Goal: Transaction & Acquisition: Purchase product/service

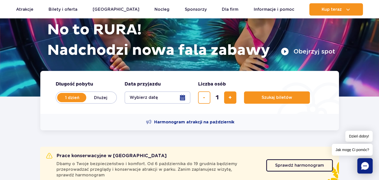
scroll to position [81, 0]
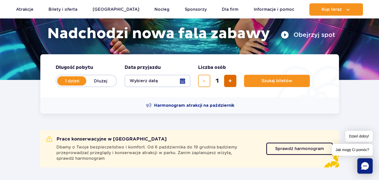
click at [233, 84] on button "dodaj bilet" at bounding box center [230, 81] width 12 height 12
type input "4"
click at [176, 77] on button "Wybierz datę" at bounding box center [158, 81] width 66 height 12
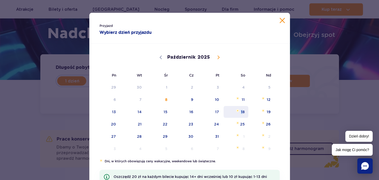
click at [242, 108] on span "18" at bounding box center [236, 112] width 26 height 12
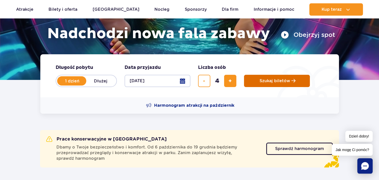
click at [260, 79] on button "Szukaj biletów" at bounding box center [277, 81] width 66 height 12
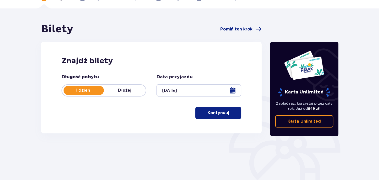
scroll to position [81, 0]
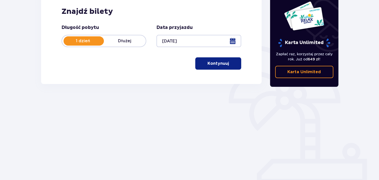
click at [207, 68] on button "Kontynuuj" at bounding box center [218, 63] width 46 height 12
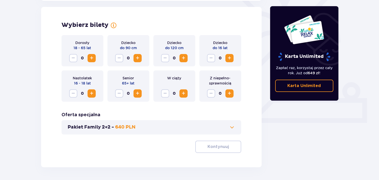
scroll to position [142, 0]
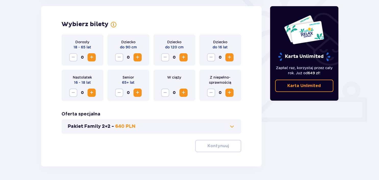
click at [136, 93] on span "Zwiększ" at bounding box center [138, 92] width 6 height 6
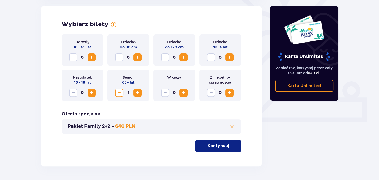
click at [226, 92] on button "Zwiększ" at bounding box center [230, 92] width 8 height 8
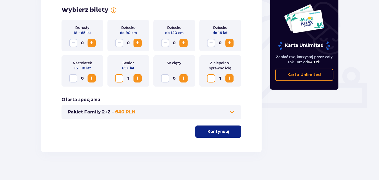
scroll to position [159, 0]
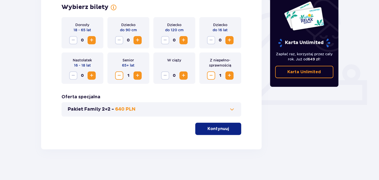
click at [221, 131] on p "Kontynuuj" at bounding box center [218, 129] width 21 height 6
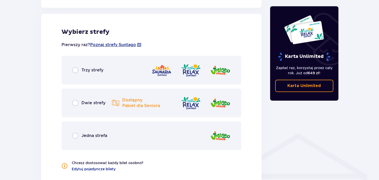
scroll to position [283, 0]
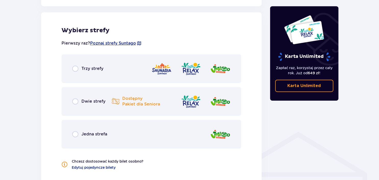
click at [74, 70] on input "radio" at bounding box center [75, 68] width 6 height 6
radio input "true"
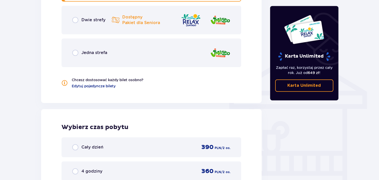
scroll to position [434, 0]
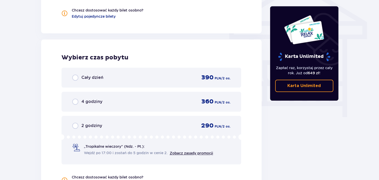
click at [84, 76] on span "Cały dzień" at bounding box center [92, 78] width 22 height 6
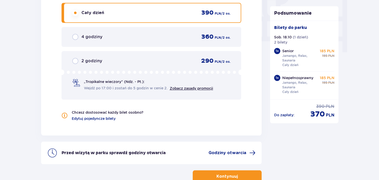
scroll to position [527, 0]
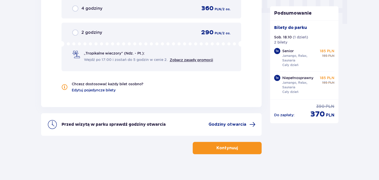
click at [217, 148] on p "Kontynuuj" at bounding box center [227, 148] width 21 height 6
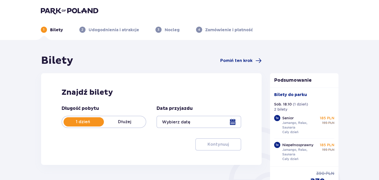
type input "18.10.25"
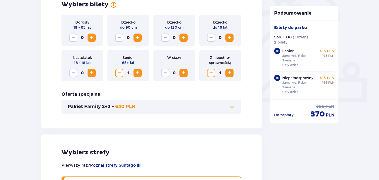
scroll to position [135, 0]
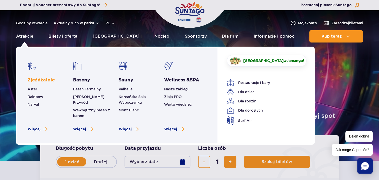
click at [35, 79] on link "Zjeżdżalnie" at bounding box center [41, 80] width 27 height 6
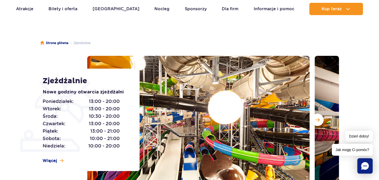
scroll to position [27, 0]
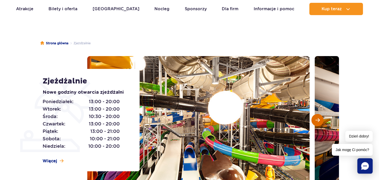
click at [318, 123] on button "Następny slajd" at bounding box center [318, 120] width 12 height 12
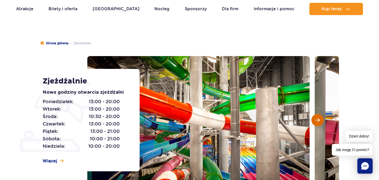
click at [318, 122] on button "Następny slajd" at bounding box center [318, 120] width 12 height 12
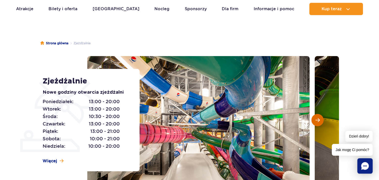
click at [317, 122] on button "Następny slajd" at bounding box center [318, 120] width 12 height 12
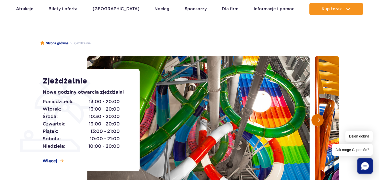
click at [317, 122] on button "Następny slajd" at bounding box center [318, 120] width 12 height 12
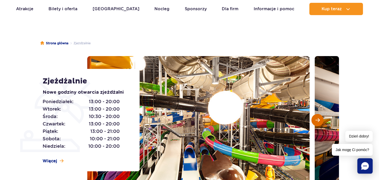
click at [316, 122] on button "Następny slajd" at bounding box center [318, 120] width 12 height 12
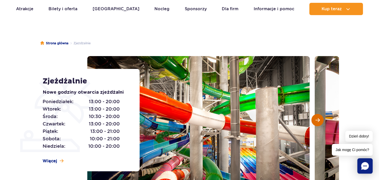
click at [316, 122] on button "Następny slajd" at bounding box center [318, 120] width 12 height 12
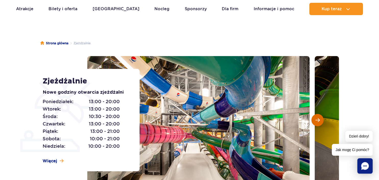
click at [316, 122] on button "Następny slajd" at bounding box center [318, 120] width 12 height 12
